Goal: Book appointment/travel/reservation

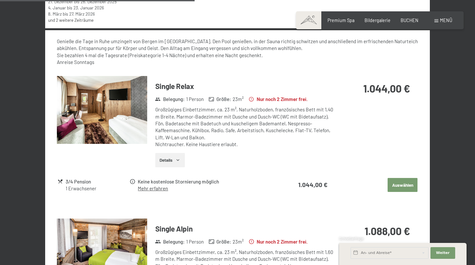
scroll to position [537, 0]
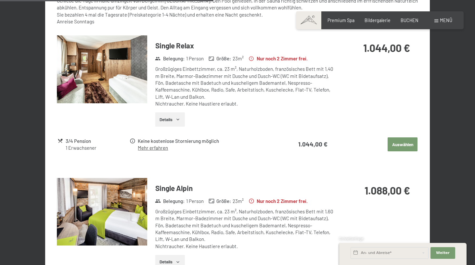
click at [396, 137] on button "Auswählen" at bounding box center [403, 144] width 30 height 14
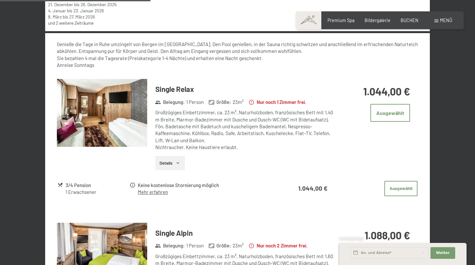
scroll to position [479, 0]
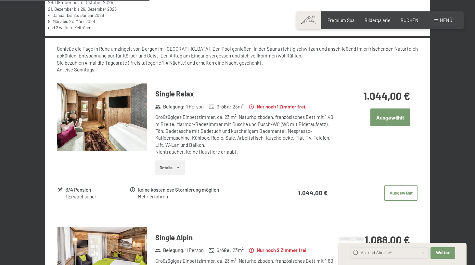
click at [388, 117] on button "Ausgewählt" at bounding box center [390, 118] width 40 height 18
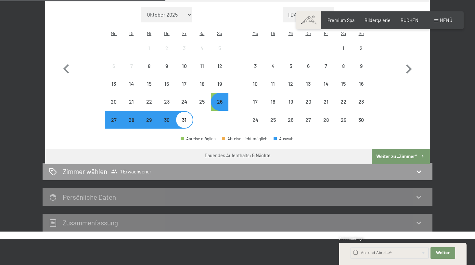
click at [394, 153] on button "Weiter zu „Zimmer“" at bounding box center [401, 157] width 58 height 16
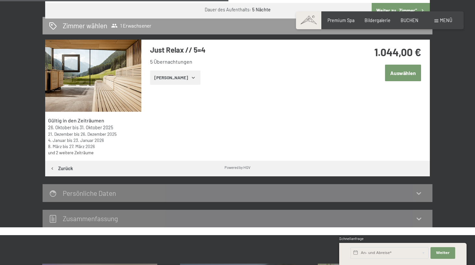
scroll to position [357, 0]
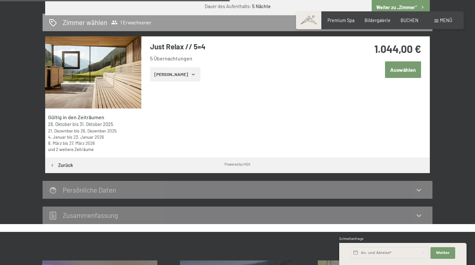
click at [404, 74] on button "Auswählen" at bounding box center [403, 69] width 36 height 17
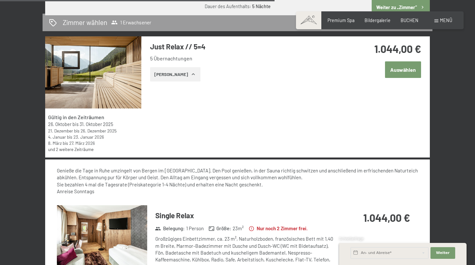
scroll to position [514, 0]
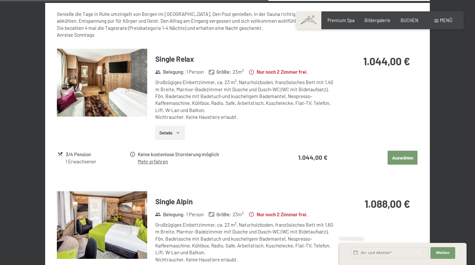
click at [392, 155] on button "Auswählen" at bounding box center [403, 158] width 30 height 14
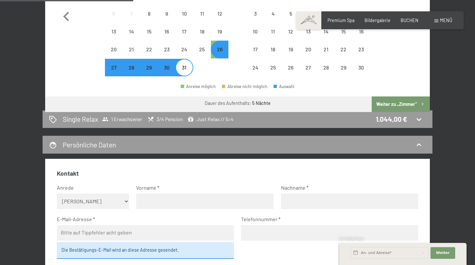
scroll to position [260, 0]
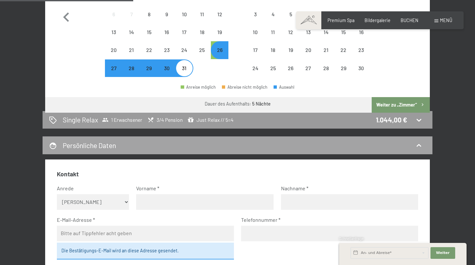
click at [152, 144] on div "Persönliche Daten" at bounding box center [237, 145] width 377 height 9
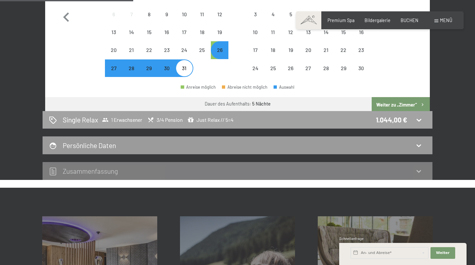
click at [146, 122] on div "1 Erwachsener 3/4 Pension Just Relax // 5=4" at bounding box center [168, 120] width 132 height 6
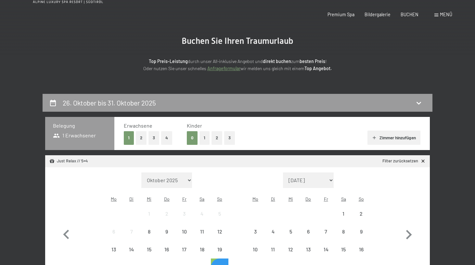
scroll to position [0, 0]
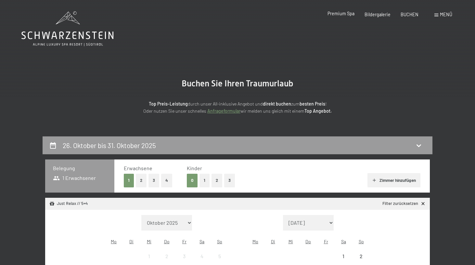
click at [339, 16] on span "Premium Spa" at bounding box center [340, 14] width 27 height 6
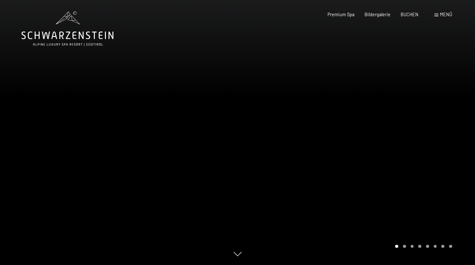
click at [371, 129] on div at bounding box center [355, 132] width 237 height 265
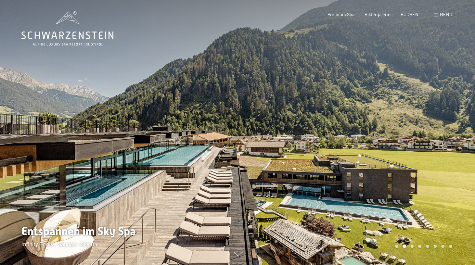
click at [371, 129] on div at bounding box center [355, 132] width 237 height 265
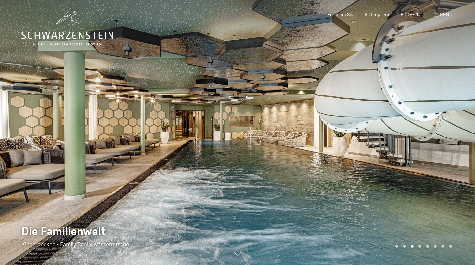
click at [371, 129] on div at bounding box center [355, 132] width 237 height 265
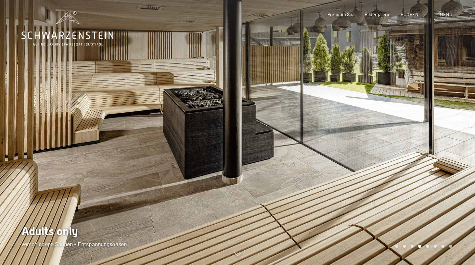
click at [371, 129] on div at bounding box center [355, 132] width 237 height 265
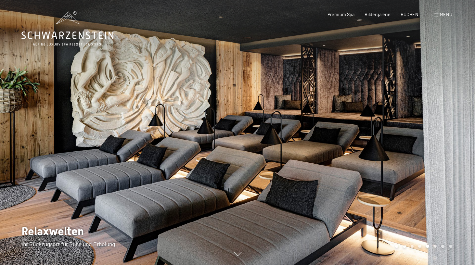
click at [371, 129] on div at bounding box center [355, 132] width 237 height 265
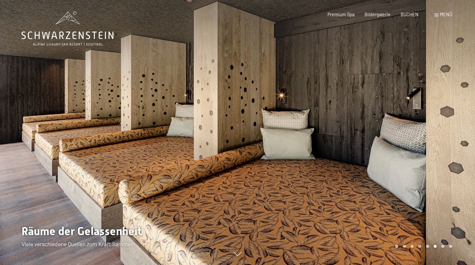
click at [371, 129] on div at bounding box center [355, 132] width 237 height 265
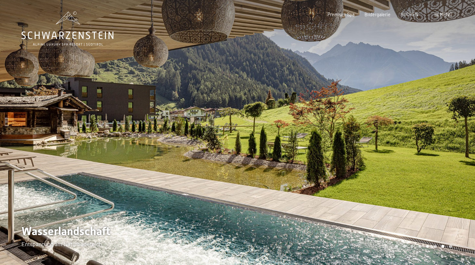
click at [371, 129] on div at bounding box center [355, 132] width 237 height 265
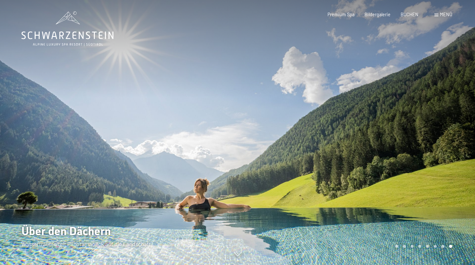
click at [371, 129] on div at bounding box center [355, 132] width 237 height 265
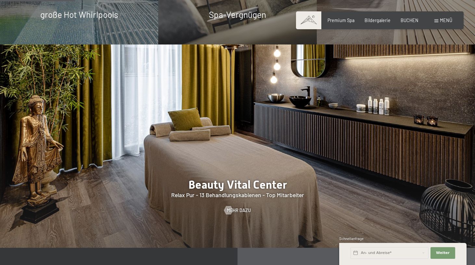
scroll to position [671, 0]
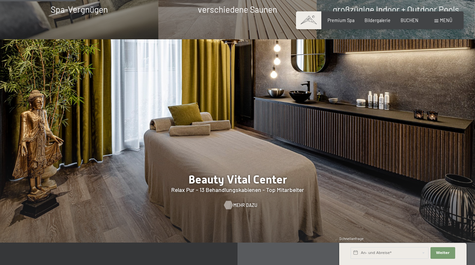
click at [237, 202] on span "Mehr dazu" at bounding box center [245, 205] width 24 height 6
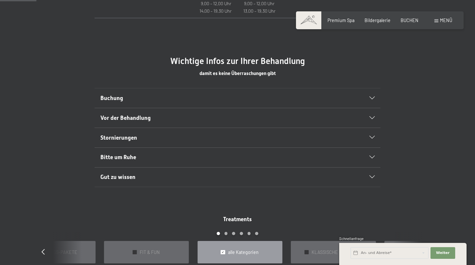
scroll to position [344, 0]
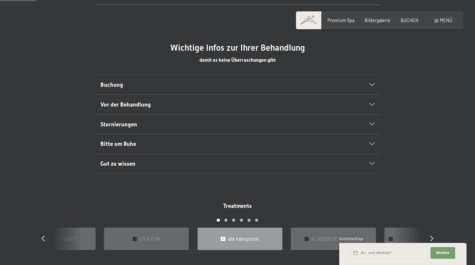
click at [61, 171] on div "Gut zu wissen Die ausgewiesenen SPA-Preise gelten – falls nicht anders angegebe…" at bounding box center [237, 164] width 390 height 20
click at [127, 87] on h2 "Buchung" at bounding box center [223, 85] width 247 height 8
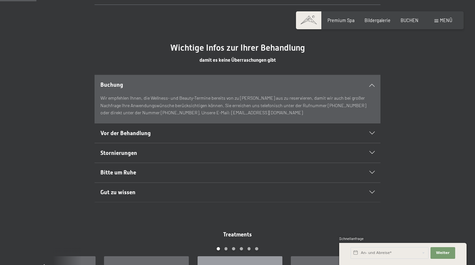
click at [126, 83] on h2 "Buchung" at bounding box center [223, 85] width 247 height 8
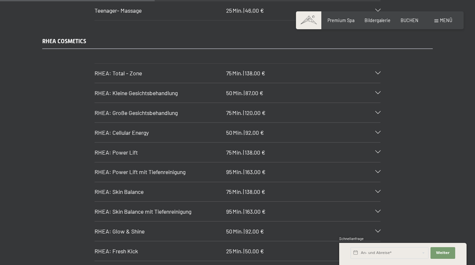
scroll to position [1468, 0]
click at [133, 109] on span "RHEA: Große Gesichtsbehandlung" at bounding box center [136, 112] width 83 height 7
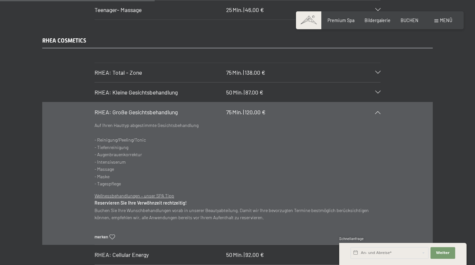
click at [133, 109] on span "RHEA: Große Gesichtsbehandlung" at bounding box center [136, 112] width 83 height 7
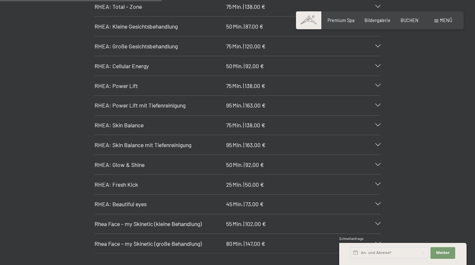
scroll to position [1534, 0]
click at [173, 61] on h3 "RHEA: Cellular Energy" at bounding box center [159, 65] width 129 height 8
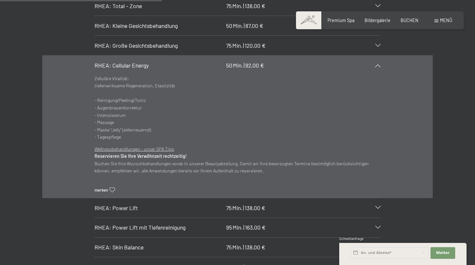
click at [170, 61] on h3 "RHEA: Cellular Energy" at bounding box center [159, 65] width 129 height 8
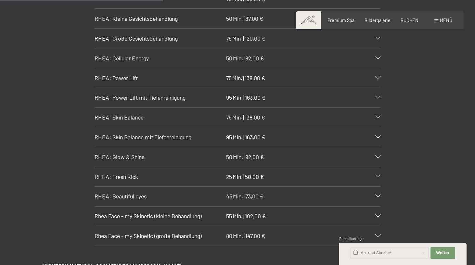
scroll to position [1547, 0]
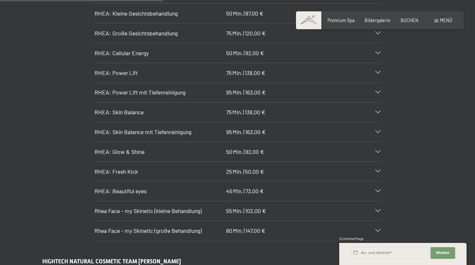
click at [133, 128] on h3 "RHEA: Skin Balance mit Tiefenreinigung" at bounding box center [159, 132] width 129 height 8
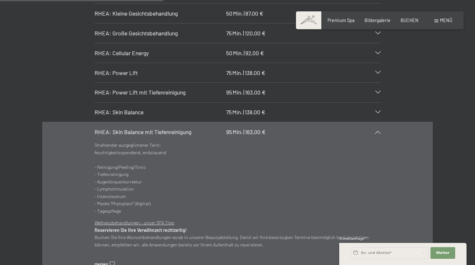
click at [131, 128] on span "RHEA: Skin Balance mit Tiefenreinigung" at bounding box center [143, 131] width 97 height 7
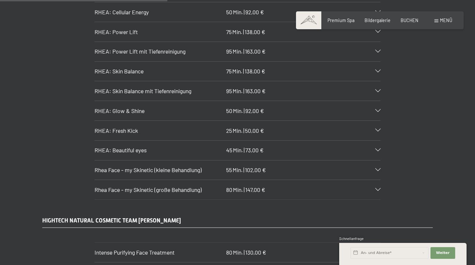
scroll to position [1593, 0]
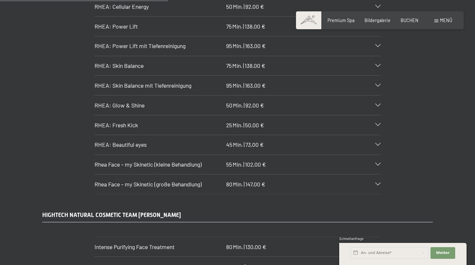
click at [113, 141] on span "RHEA: Beautiful eyes" at bounding box center [121, 144] width 52 height 7
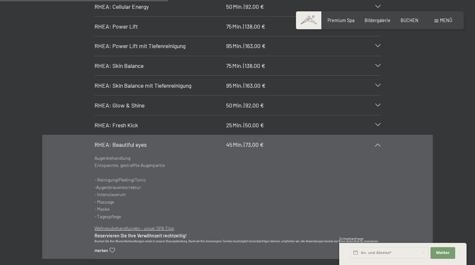
click at [113, 141] on span "RHEA: Beautiful eyes" at bounding box center [121, 144] width 52 height 7
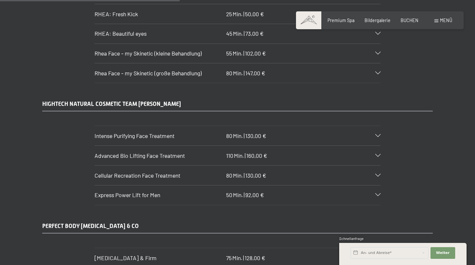
scroll to position [1707, 0]
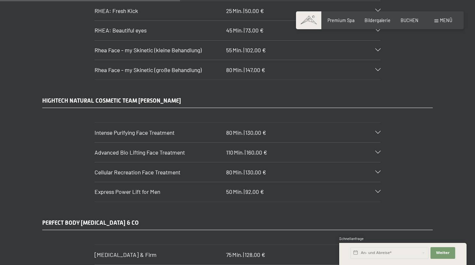
click at [121, 129] on span "Intense Purifying Face Treatment" at bounding box center [135, 132] width 80 height 7
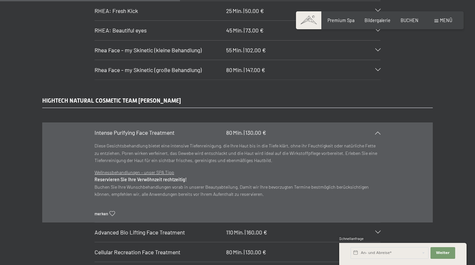
click at [121, 129] on span "Intense Purifying Face Treatment" at bounding box center [135, 132] width 80 height 7
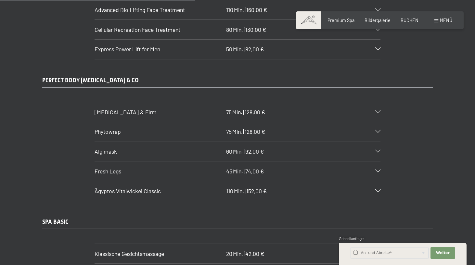
scroll to position [1855, 0]
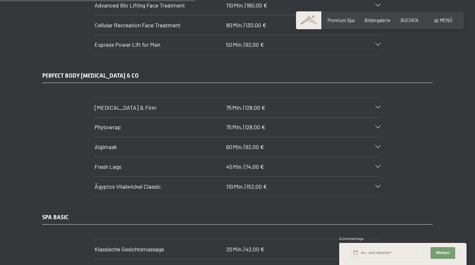
click at [109, 104] on span "Body Lift & Firm" at bounding box center [126, 107] width 62 height 7
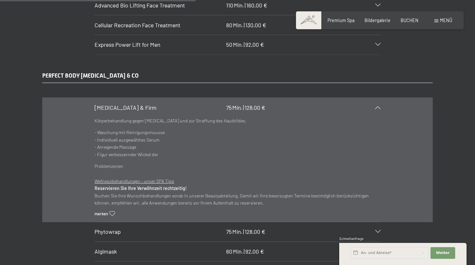
click at [109, 104] on span "Body Lift & Firm" at bounding box center [126, 107] width 62 height 7
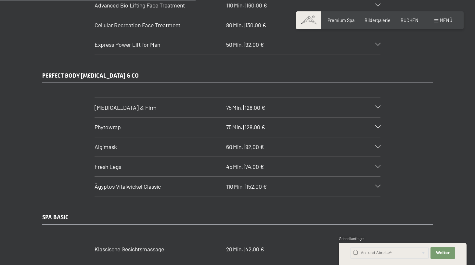
click at [106, 123] on span "Phytowrap" at bounding box center [108, 126] width 26 height 7
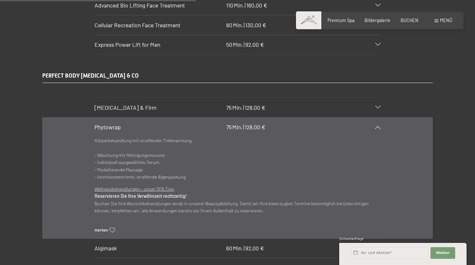
click at [106, 123] on span "Phytowrap" at bounding box center [108, 126] width 26 height 7
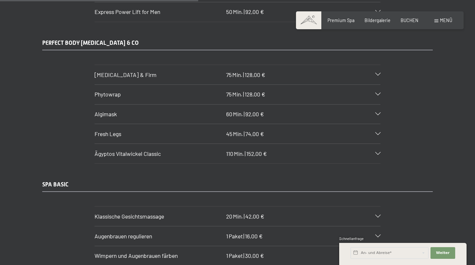
scroll to position [1905, 0]
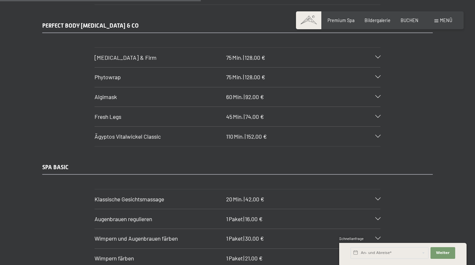
click at [107, 113] on span "Fresh Legs" at bounding box center [108, 116] width 27 height 7
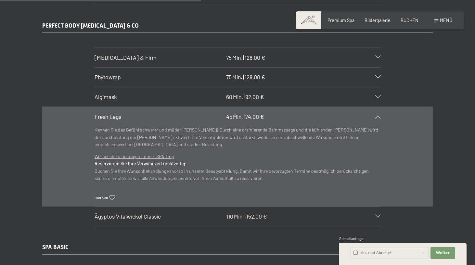
click at [107, 113] on span "Fresh Legs" at bounding box center [108, 116] width 27 height 7
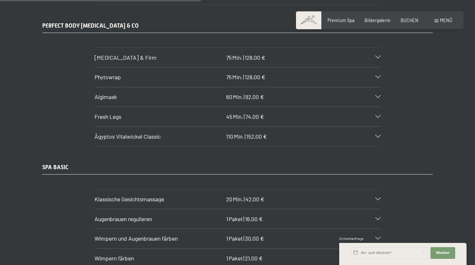
click at [104, 127] on div "Ägyptos Vitalwickel Classic 110 Min. | 152,00 €" at bounding box center [238, 136] width 286 height 19
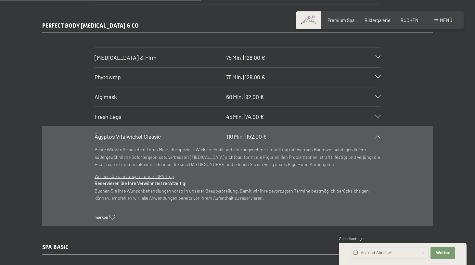
click at [104, 127] on div "Ägyptos Vitalwickel Classic 110 Min. | 152,00 €" at bounding box center [238, 136] width 286 height 19
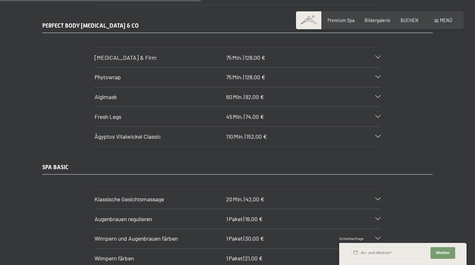
click at [104, 127] on div "Ägyptos Vitalwickel Classic 110 Min. | 152,00 €" at bounding box center [238, 136] width 286 height 19
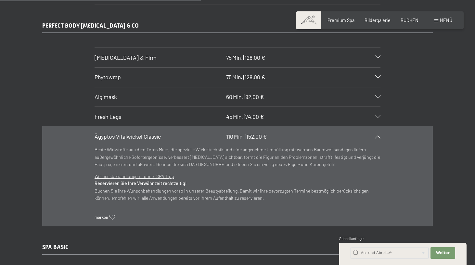
click at [104, 127] on div "Ägyptos Vitalwickel Classic 110 Min. | 152,00 €" at bounding box center [238, 136] width 286 height 19
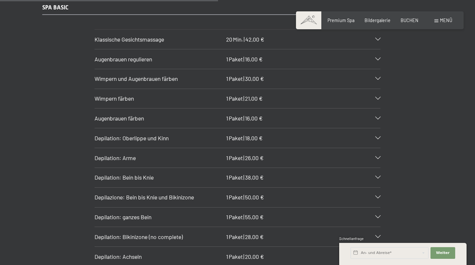
scroll to position [2068, 0]
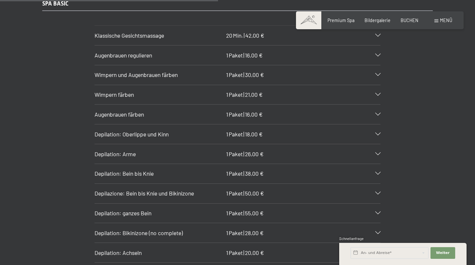
click at [106, 130] on h3 "Depilation: Oberlippe und Kinn" at bounding box center [159, 134] width 129 height 8
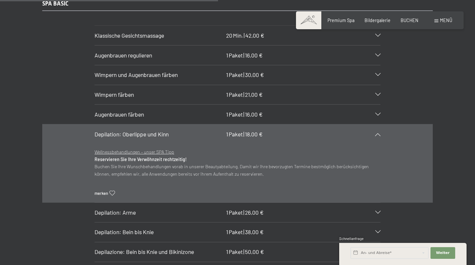
click at [106, 131] on span "Depilation: Oberlippe und Kinn" at bounding box center [132, 134] width 74 height 7
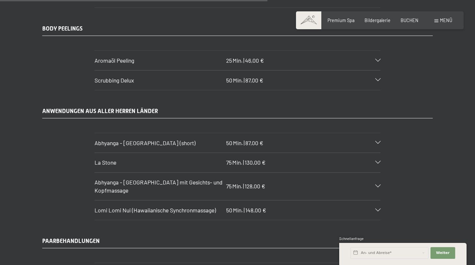
scroll to position [2545, 0]
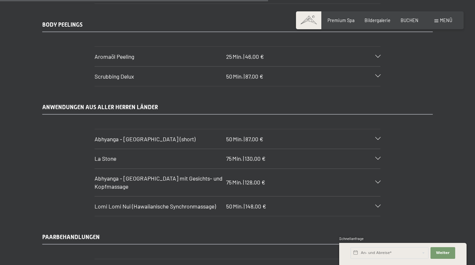
click at [105, 135] on span "Abhyanga - Ganzkörpermassage (short)" at bounding box center [145, 138] width 101 height 7
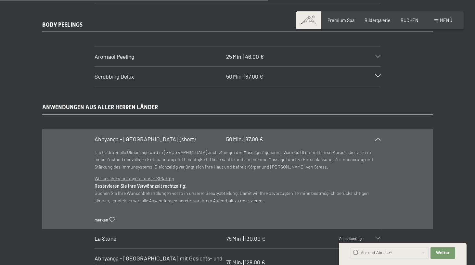
click at [105, 135] on span "Abhyanga - Ganzkörpermassage (short)" at bounding box center [145, 138] width 101 height 7
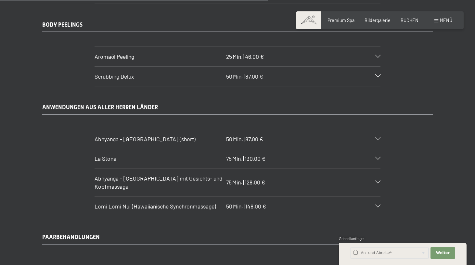
click at [106, 155] on span "La Stone" at bounding box center [106, 158] width 22 height 7
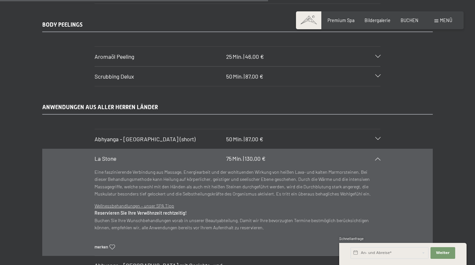
click at [106, 155] on span "La Stone" at bounding box center [106, 158] width 22 height 7
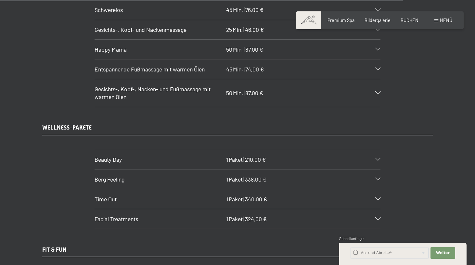
scroll to position [3822, 0]
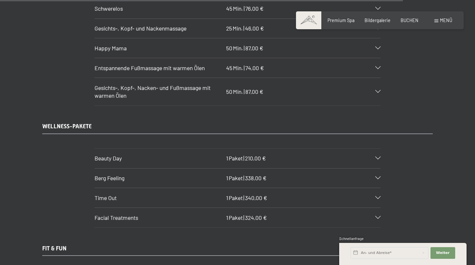
click at [114, 155] on span "Beauty Day" at bounding box center [108, 158] width 27 height 7
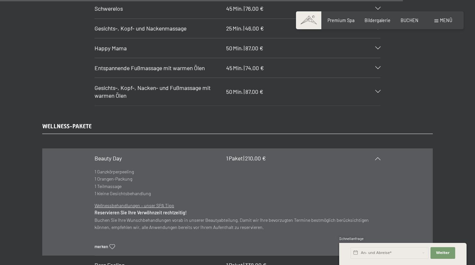
click at [114, 155] on span "Beauty Day" at bounding box center [108, 158] width 27 height 7
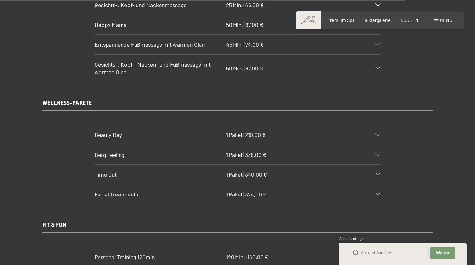
scroll to position [3848, 0]
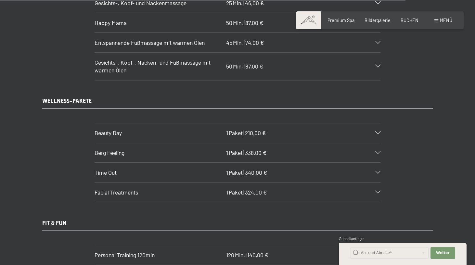
click at [117, 149] on span "Berg Feeling" at bounding box center [110, 152] width 30 height 7
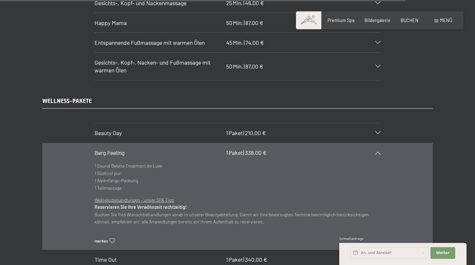
click at [117, 149] on span "Berg Feeling" at bounding box center [110, 152] width 30 height 7
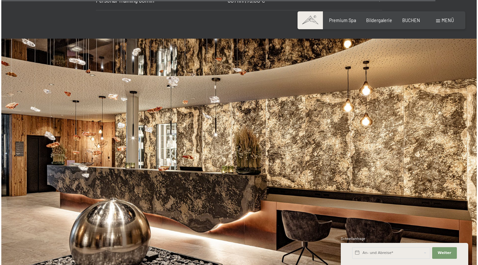
scroll to position [4108, 0]
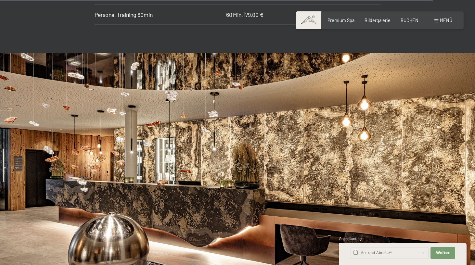
click at [439, 20] on div "Menü" at bounding box center [443, 20] width 18 height 6
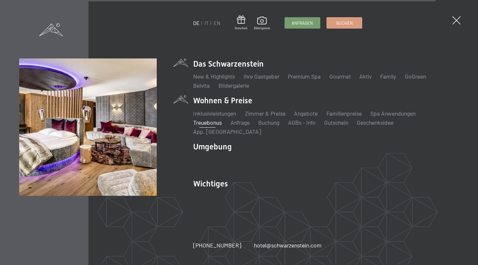
click at [211, 126] on link "Treuebonus" at bounding box center [207, 122] width 29 height 7
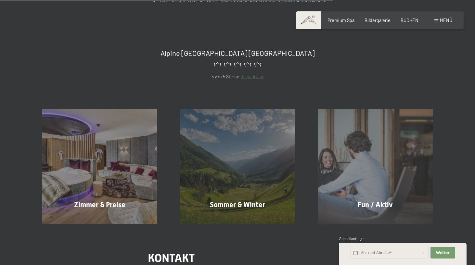
scroll to position [441, 0]
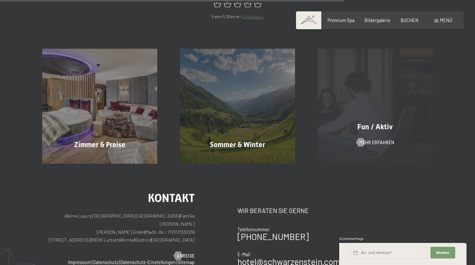
click at [348, 127] on div "Fun / Aktiv" at bounding box center [375, 127] width 138 height 10
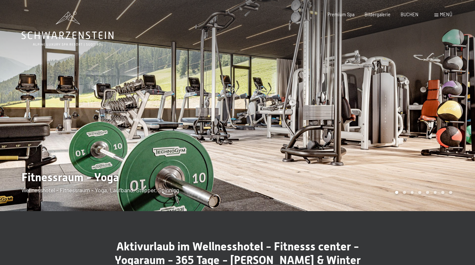
click at [423, 119] on div at bounding box center [355, 105] width 237 height 211
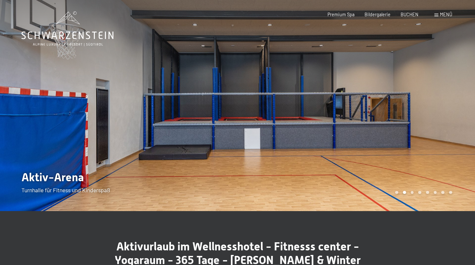
click at [423, 119] on div at bounding box center [355, 105] width 237 height 211
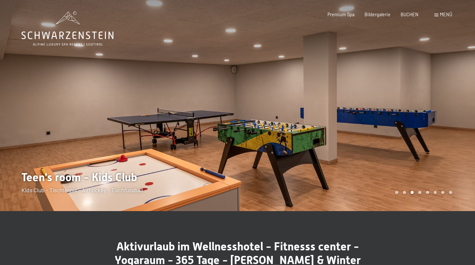
click at [423, 119] on div at bounding box center [355, 105] width 237 height 211
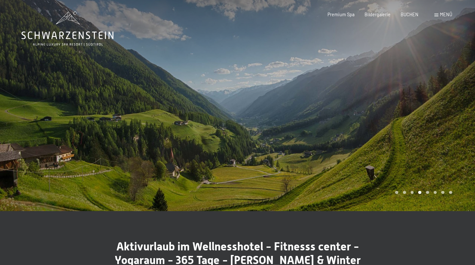
click at [423, 119] on div at bounding box center [355, 105] width 237 height 211
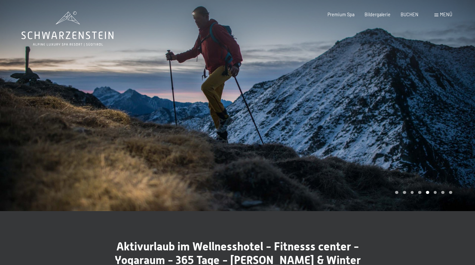
click at [423, 119] on div at bounding box center [355, 105] width 237 height 211
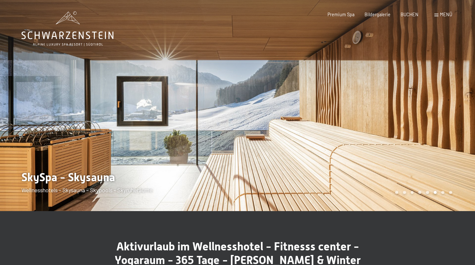
click at [423, 119] on div at bounding box center [355, 105] width 237 height 211
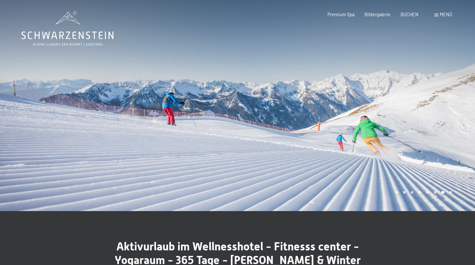
click at [423, 119] on div at bounding box center [355, 105] width 237 height 211
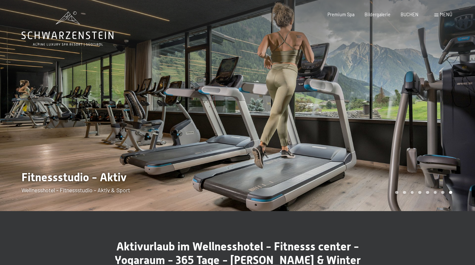
click at [423, 119] on div at bounding box center [355, 105] width 237 height 211
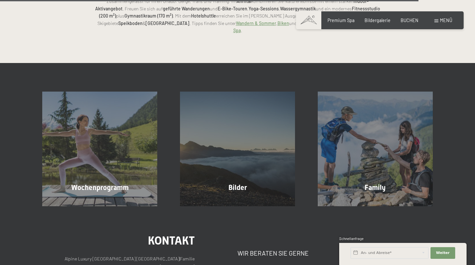
scroll to position [1433, 0]
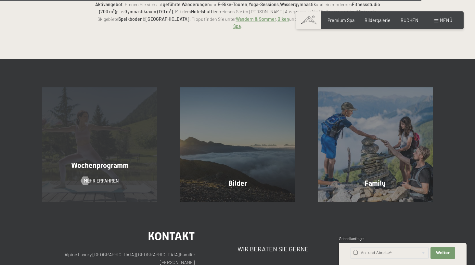
click at [127, 149] on div "Wochenprogramm Mehr erfahren" at bounding box center [100, 144] width 138 height 115
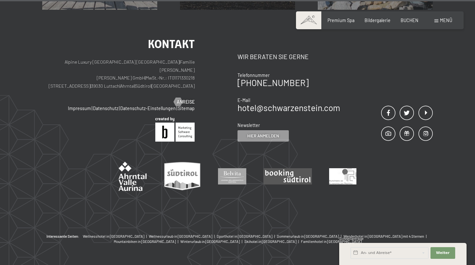
scroll to position [2426, 0]
